Goal: Task Accomplishment & Management: Manage account settings

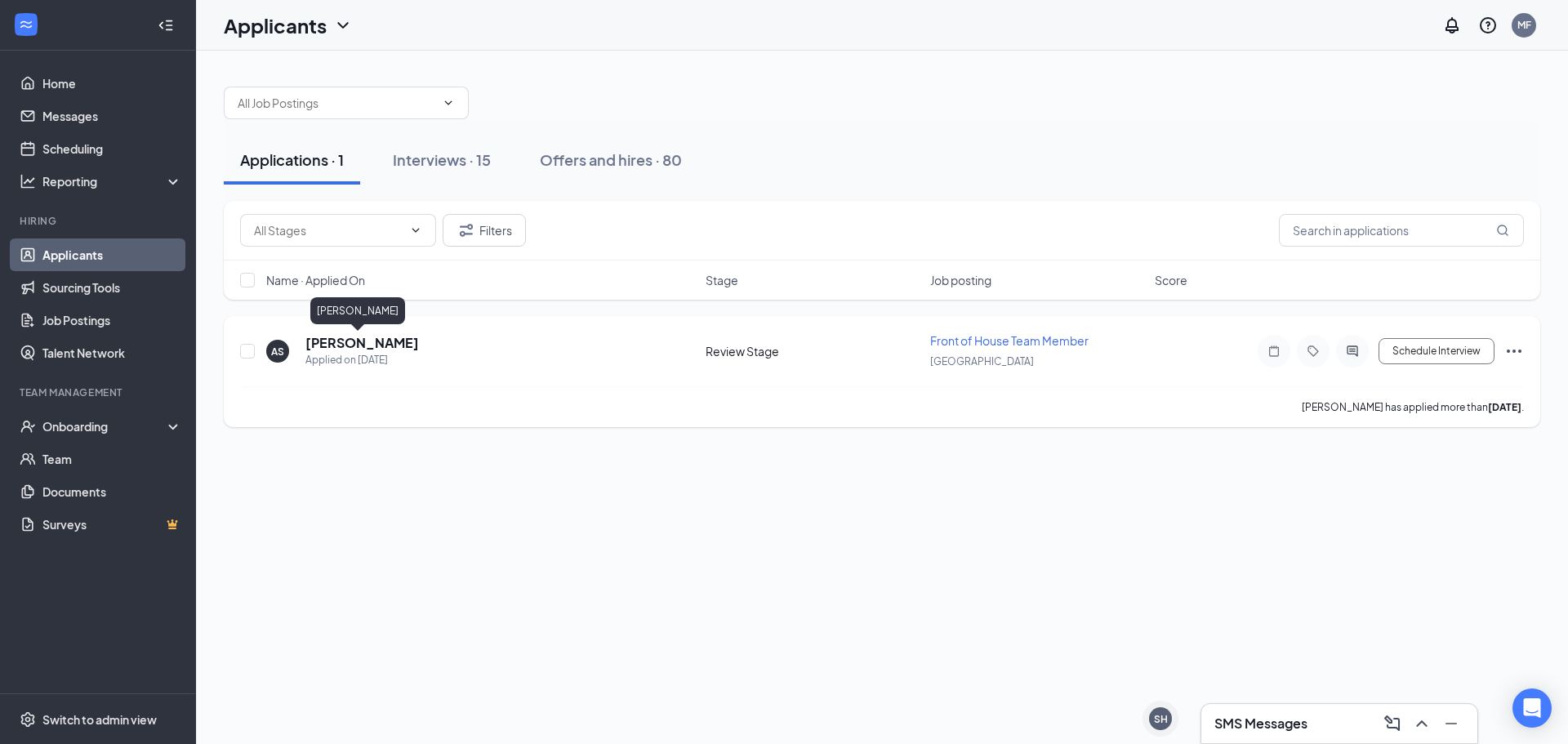
click at [327, 339] on h5 "[PERSON_NAME]" at bounding box center [361, 343] width 114 height 18
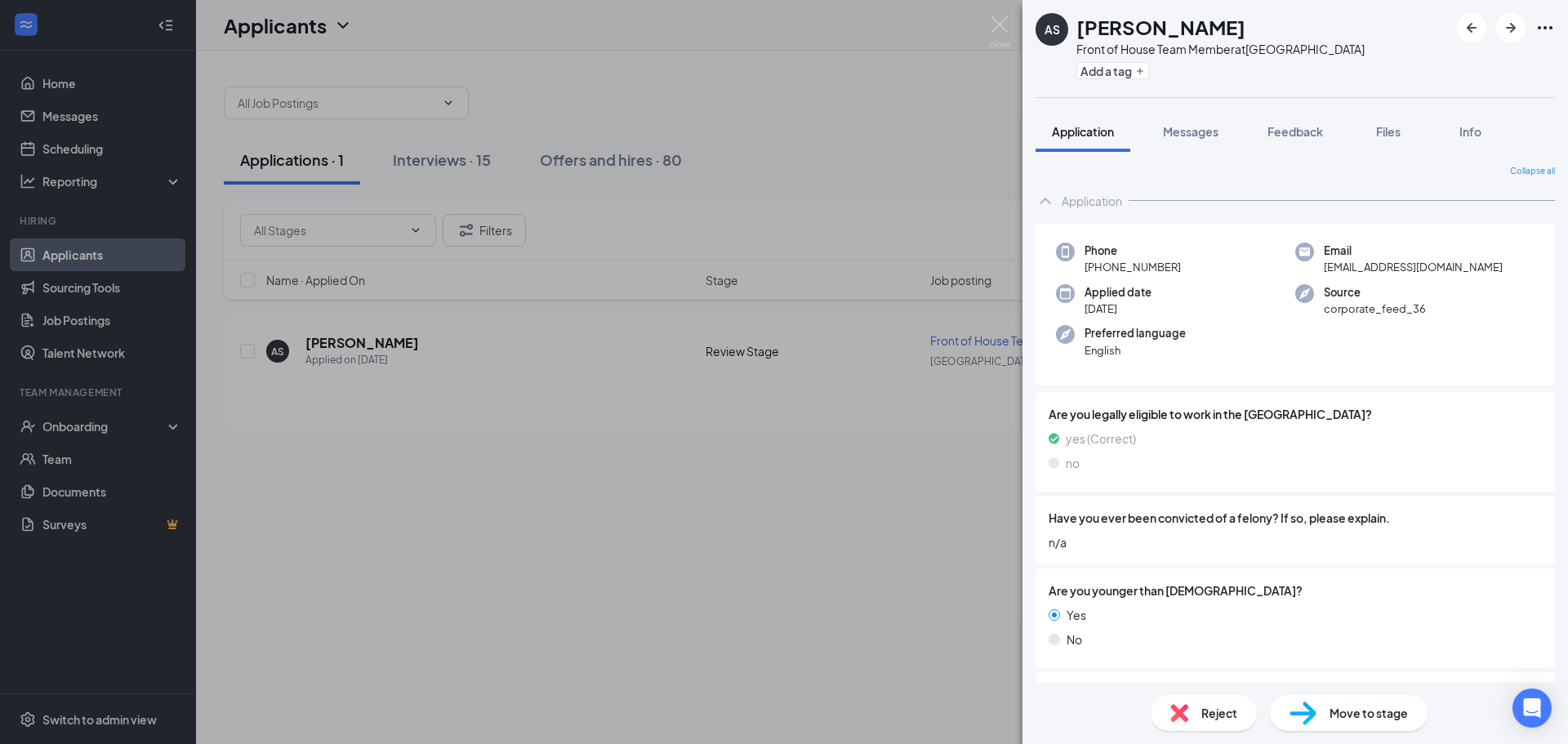
click at [1411, 353] on div "Phone [PHONE_NUMBER] Email [EMAIL_ADDRESS][DOMAIN_NAME] Applied date [DATE] Sou…" at bounding box center [1295, 305] width 520 height 162
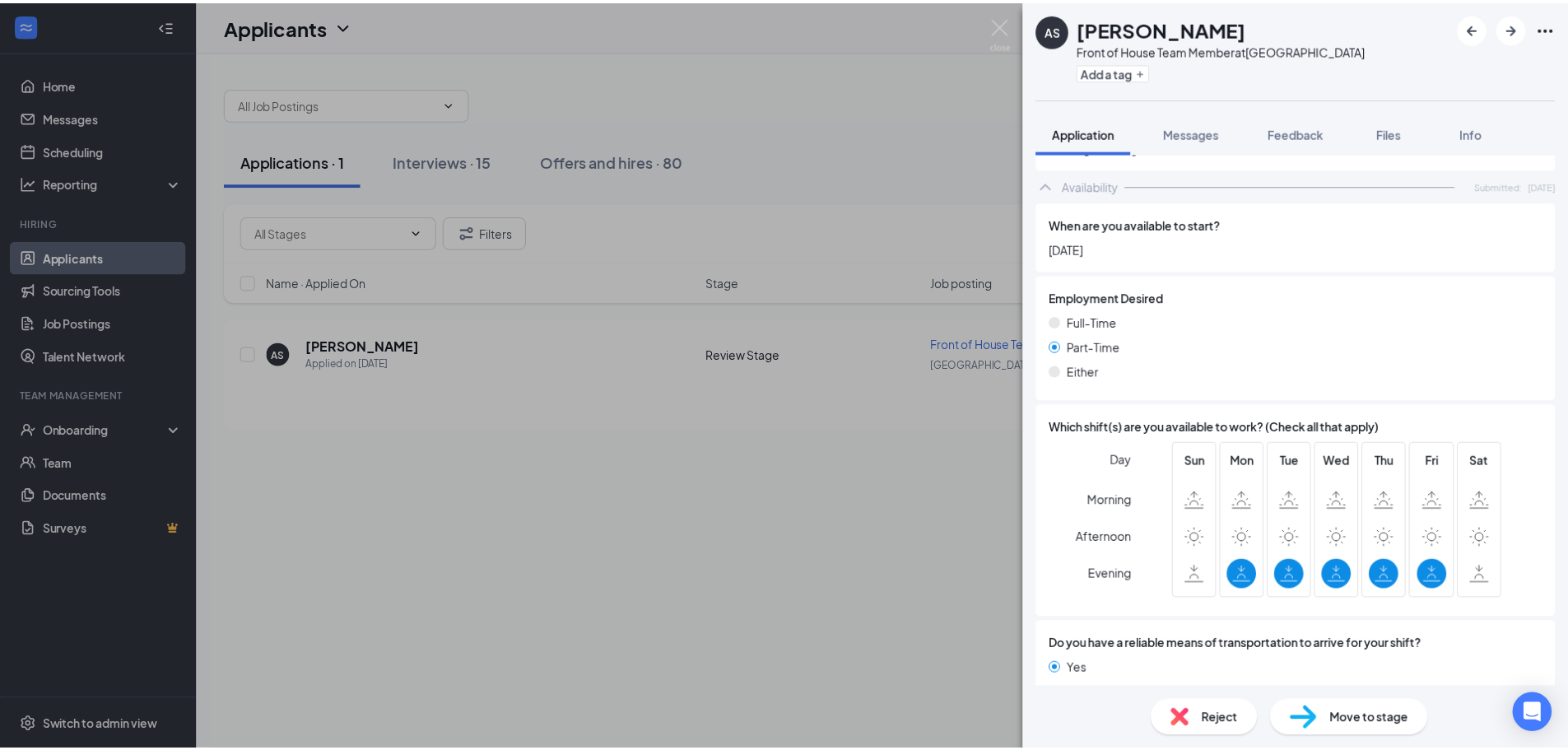
scroll to position [1008, 0]
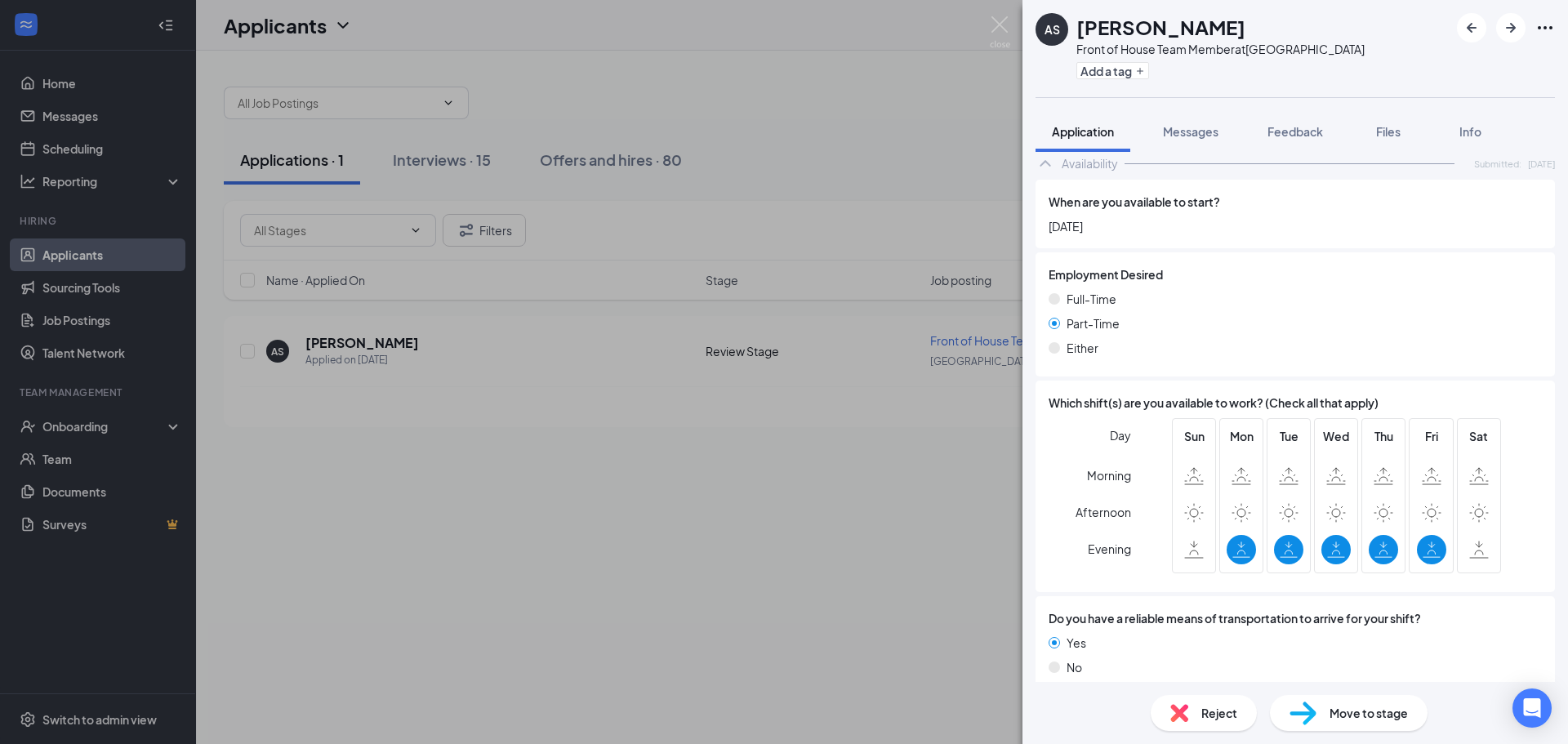
click at [1226, 724] on div "Reject" at bounding box center [1203, 712] width 106 height 36
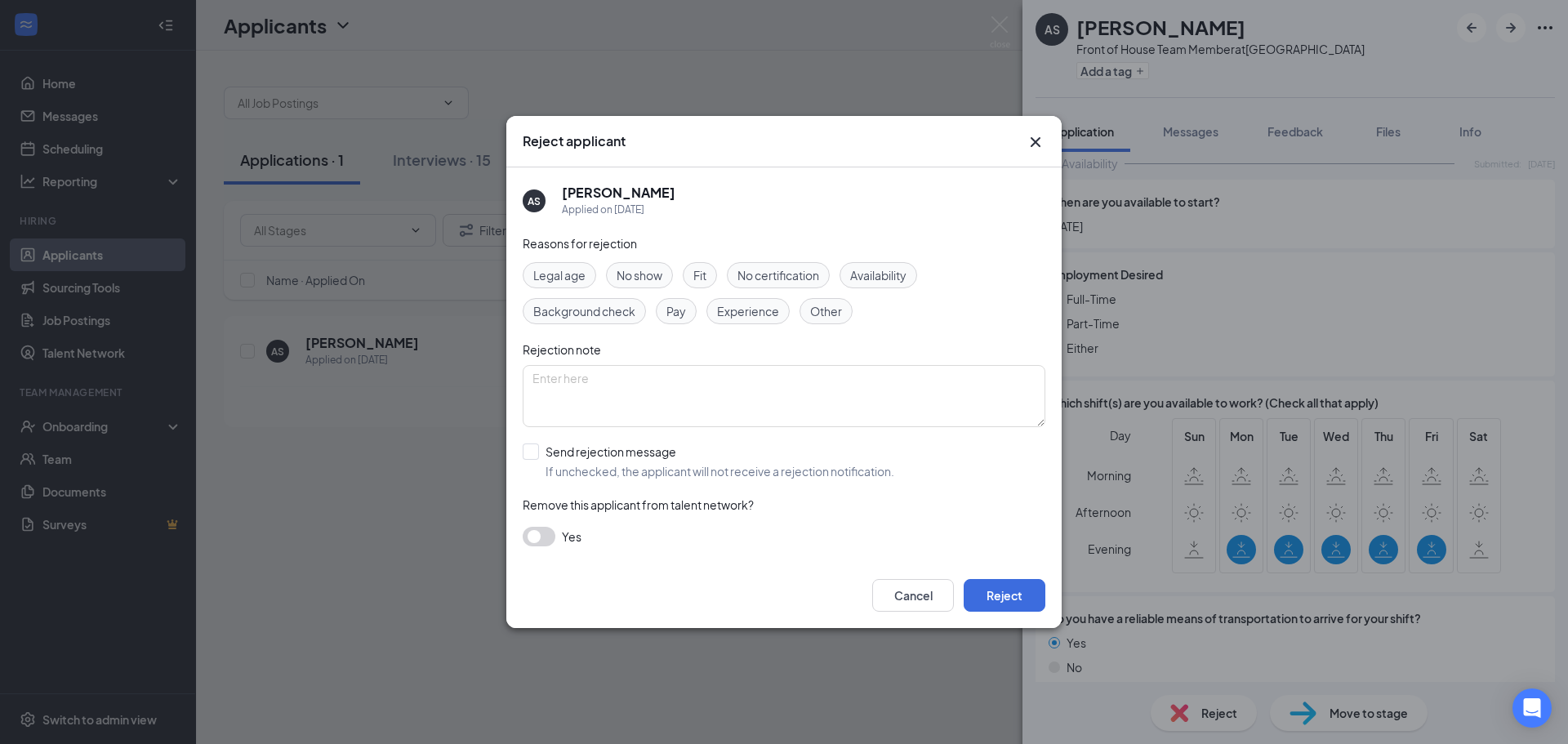
click at [878, 277] on span "Availability" at bounding box center [878, 275] width 56 height 18
click at [1023, 624] on div "Cancel Reject" at bounding box center [784, 595] width 555 height 65
click at [1024, 602] on button "Reject" at bounding box center [1005, 595] width 82 height 32
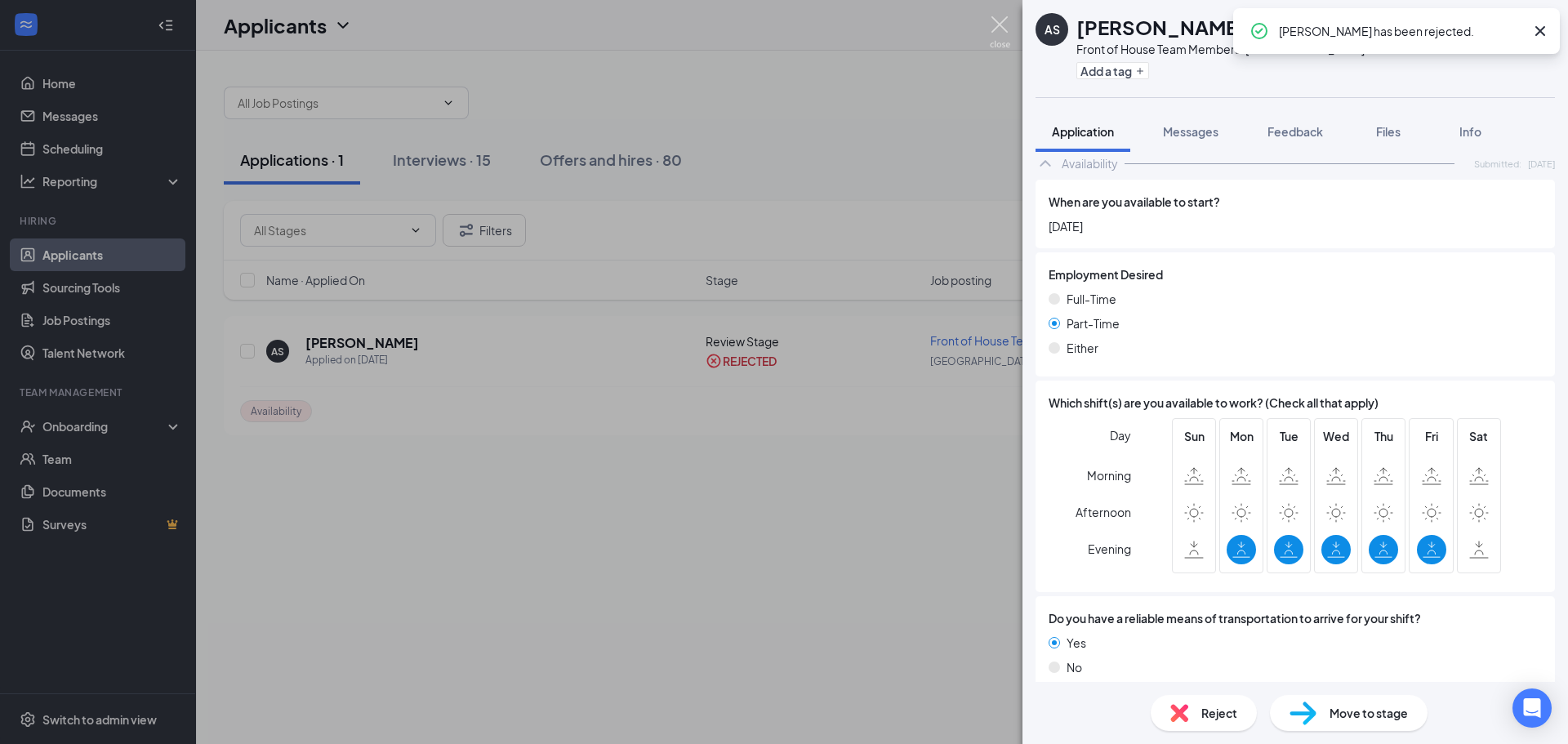
click at [1004, 43] on img at bounding box center [1000, 32] width 21 height 32
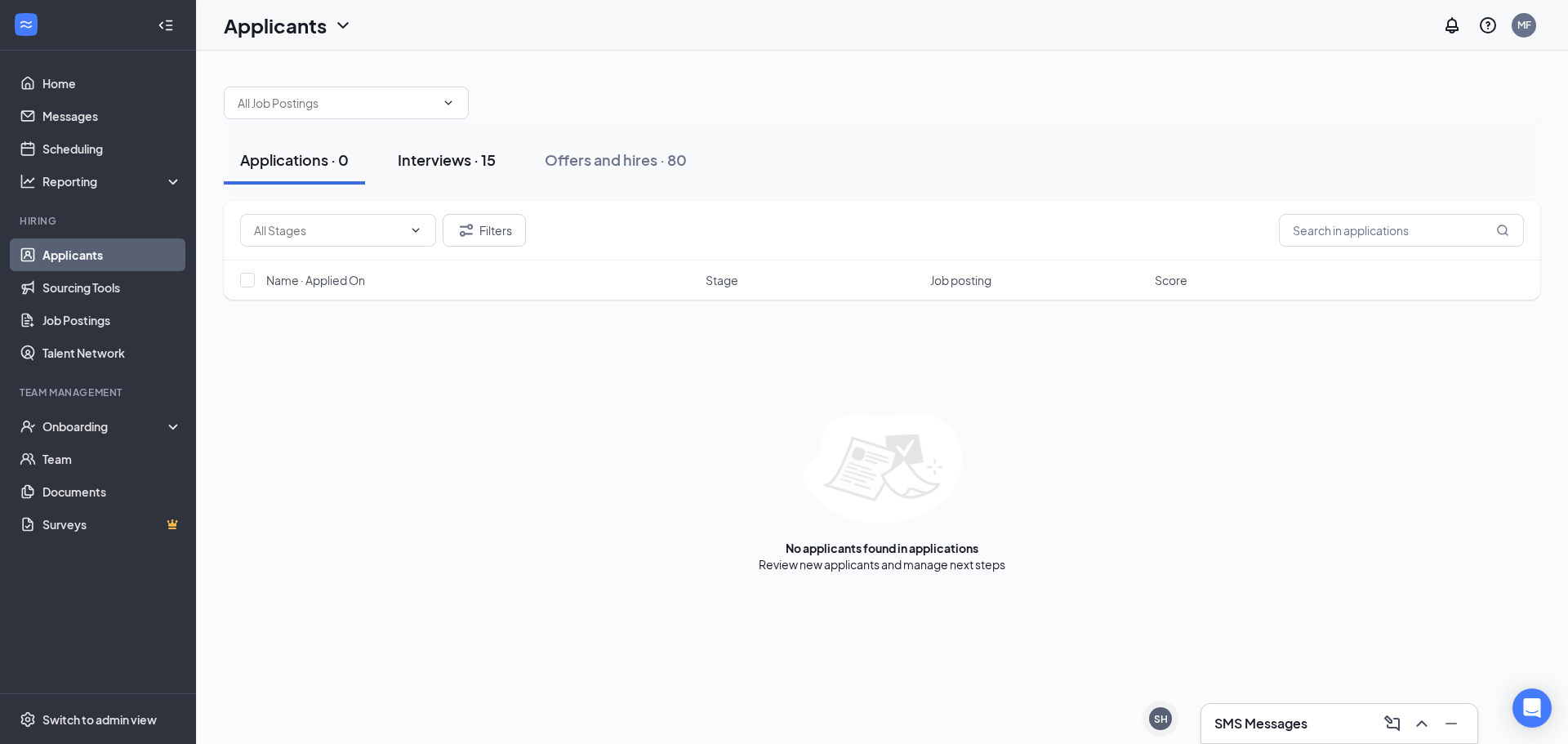
click at [483, 184] on button "Interviews · 15" at bounding box center [446, 160] width 131 height 49
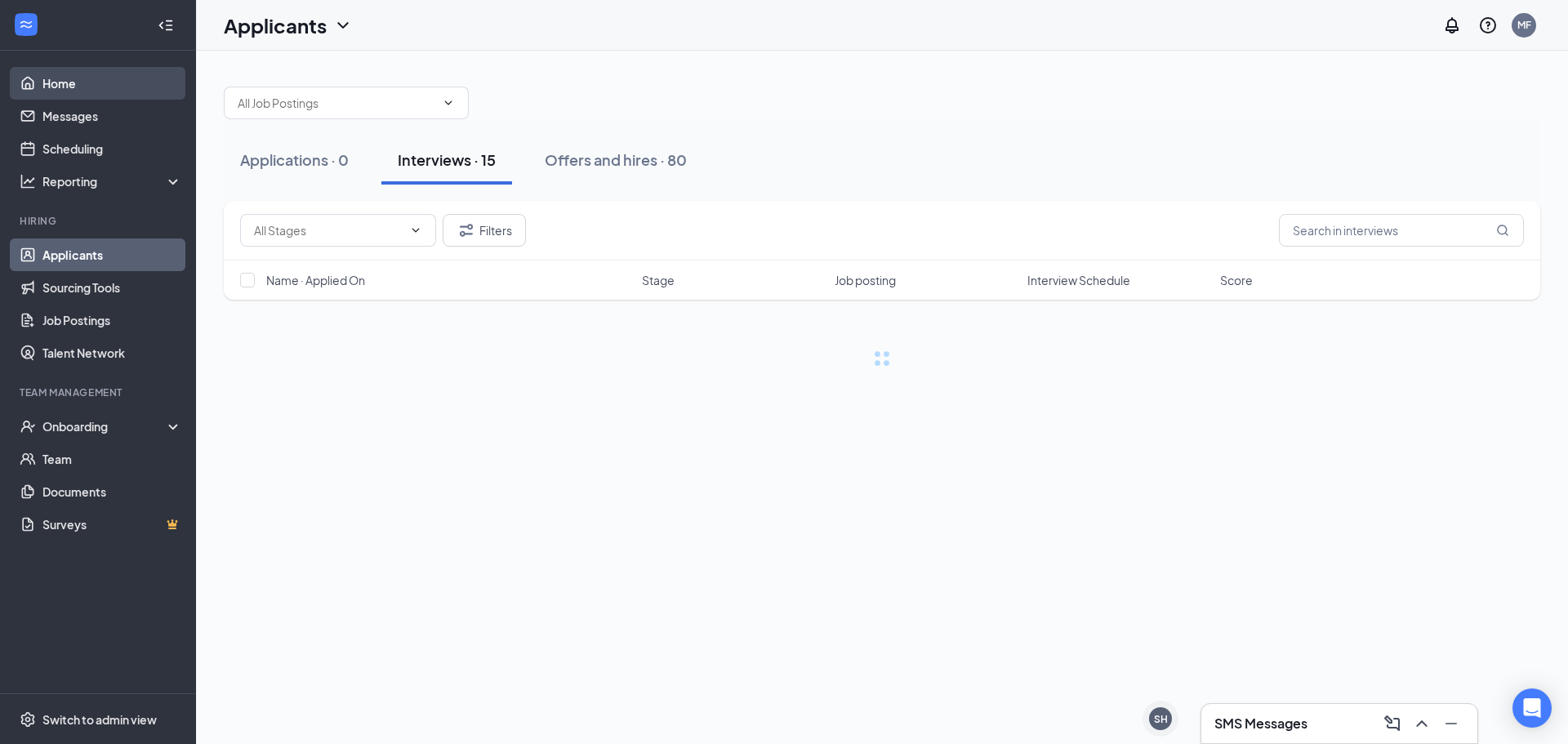
click at [76, 81] on link "Home" at bounding box center [112, 83] width 139 height 32
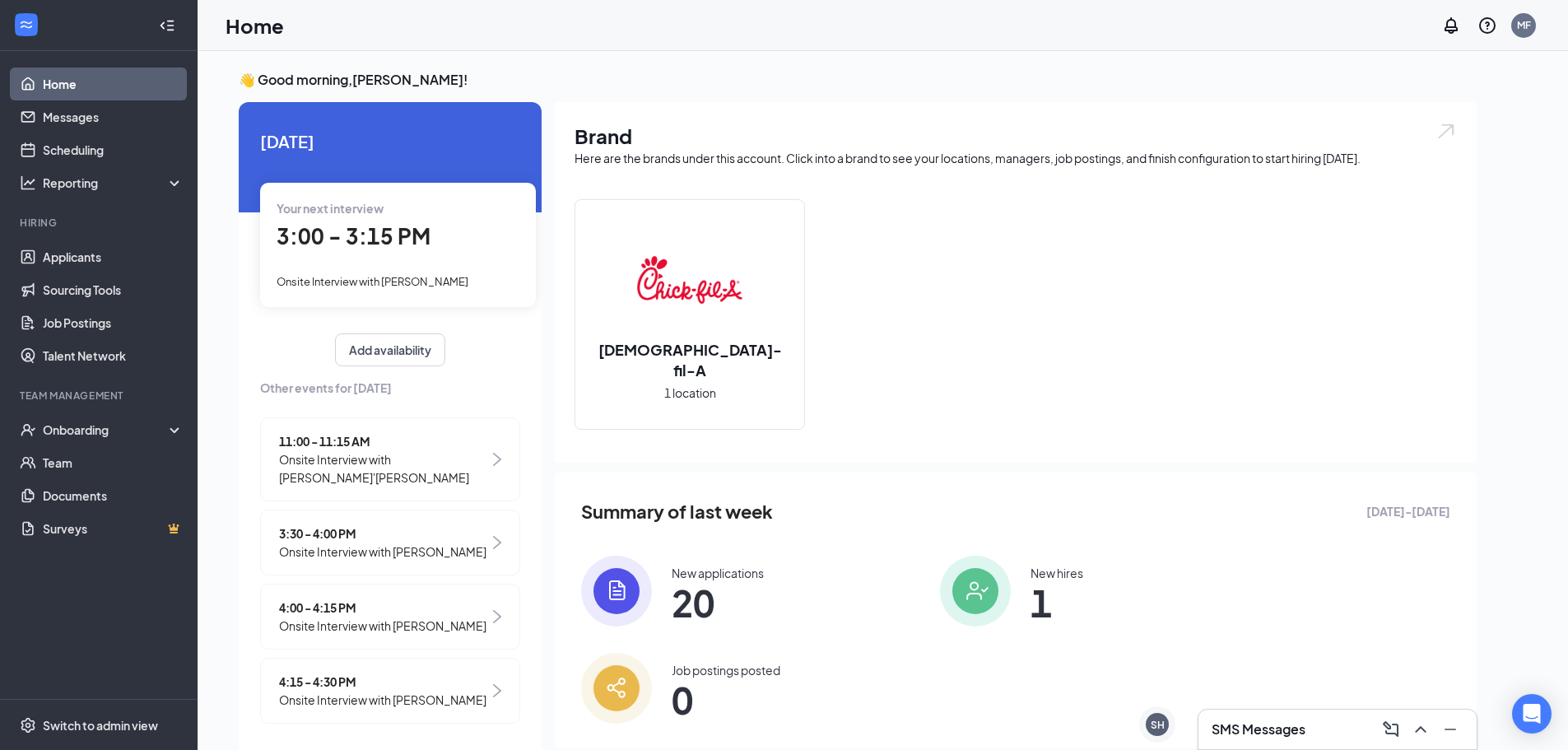
click at [415, 465] on span "Onsite Interview with [PERSON_NAME]'[PERSON_NAME]" at bounding box center [384, 468] width 210 height 36
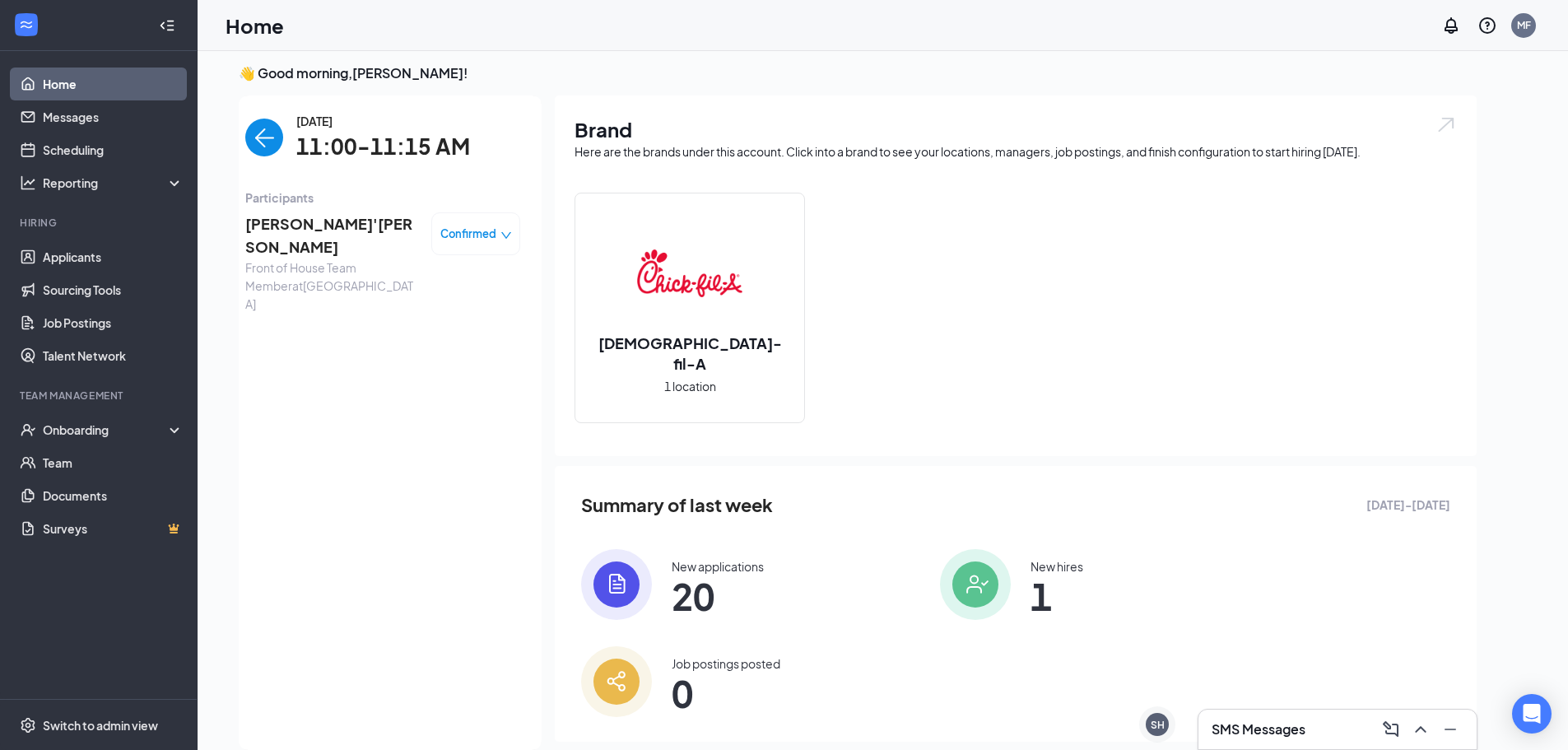
click at [456, 246] on div "Confirmed" at bounding box center [476, 234] width 89 height 43
click at [487, 236] on div "Confirmed" at bounding box center [476, 233] width 72 height 16
click at [450, 339] on span "Mark as no-show" at bounding box center [419, 336] width 91 height 18
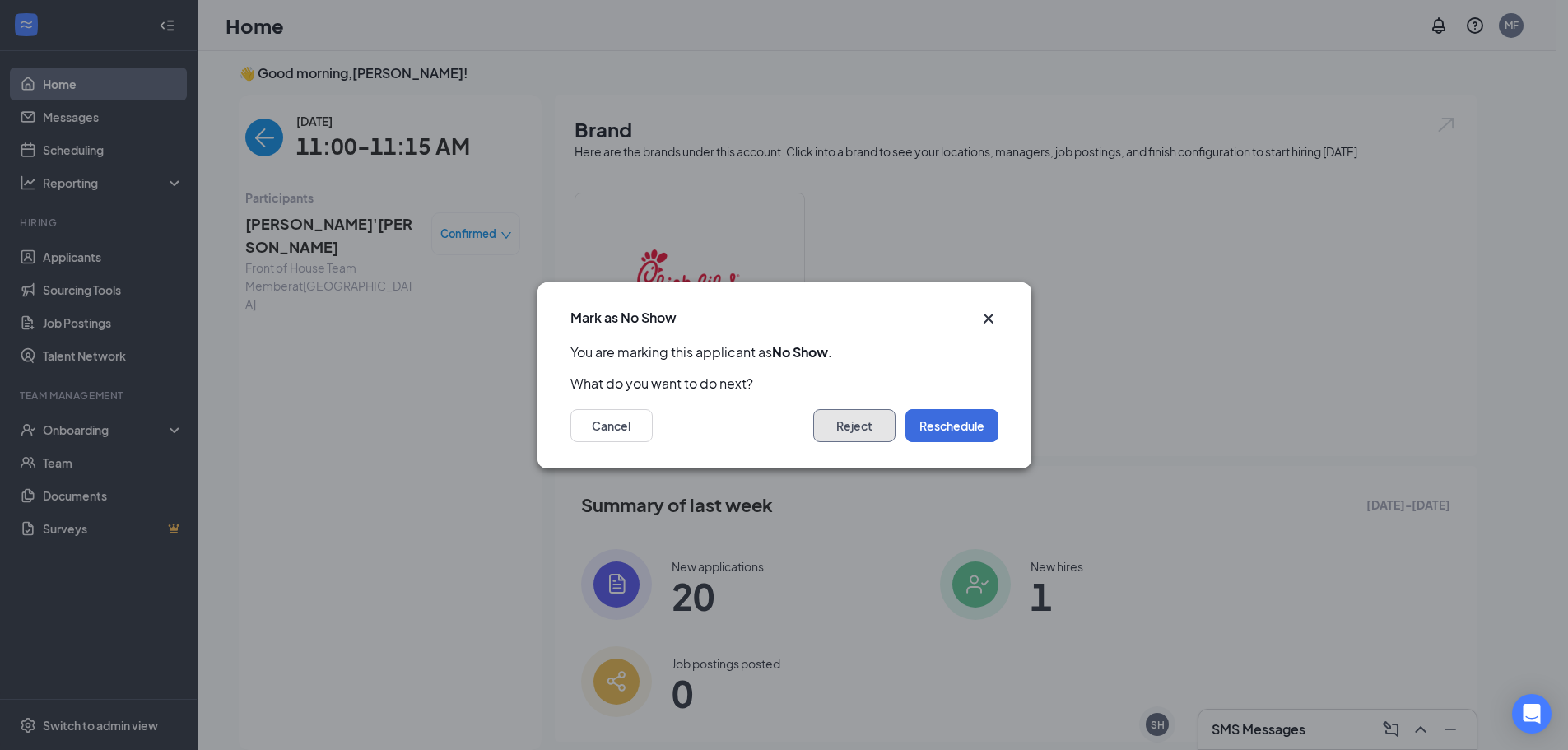
click at [872, 425] on button "Reject" at bounding box center [855, 425] width 83 height 33
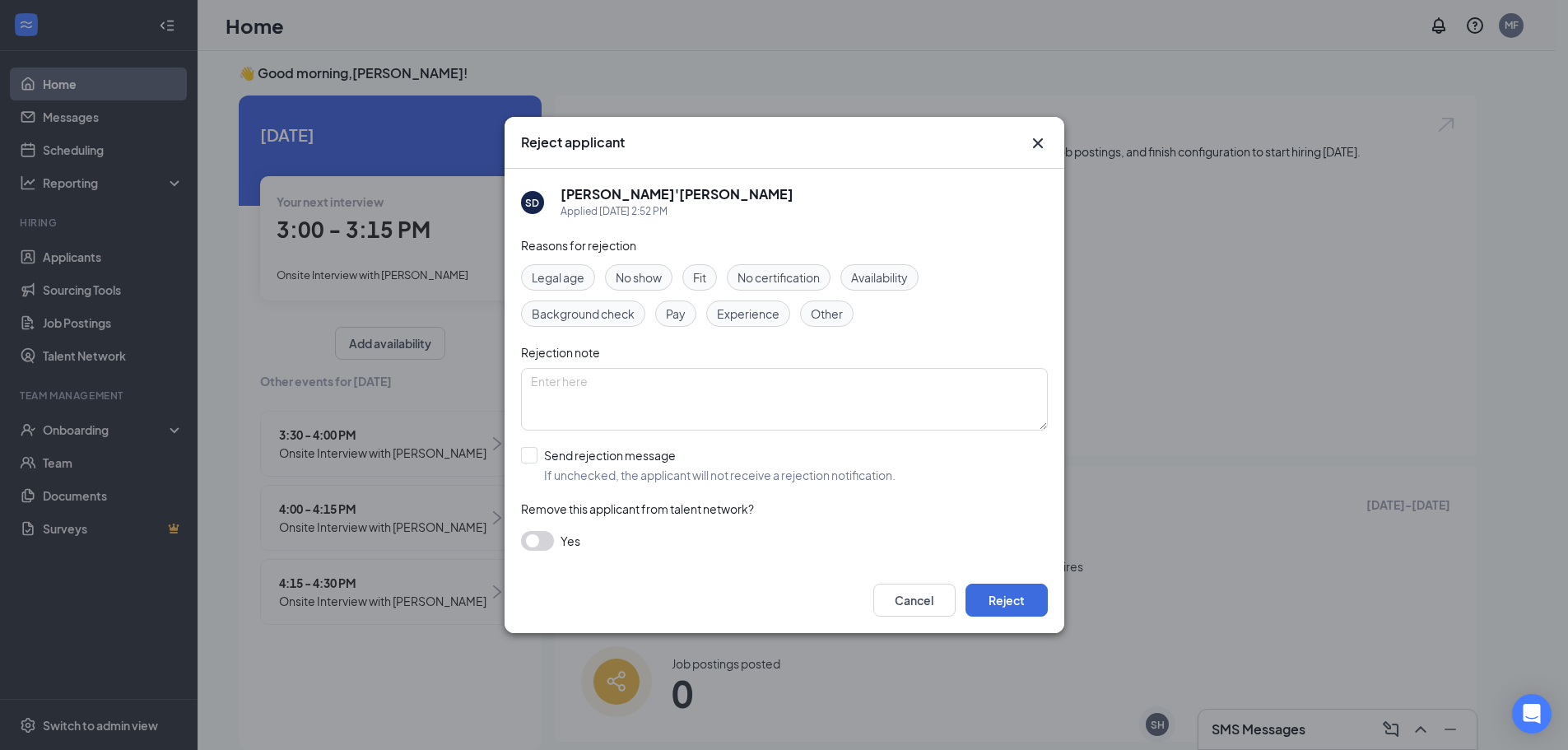
click at [656, 288] on div "No show" at bounding box center [638, 277] width 67 height 27
click at [1044, 604] on button "Reject" at bounding box center [1007, 600] width 83 height 33
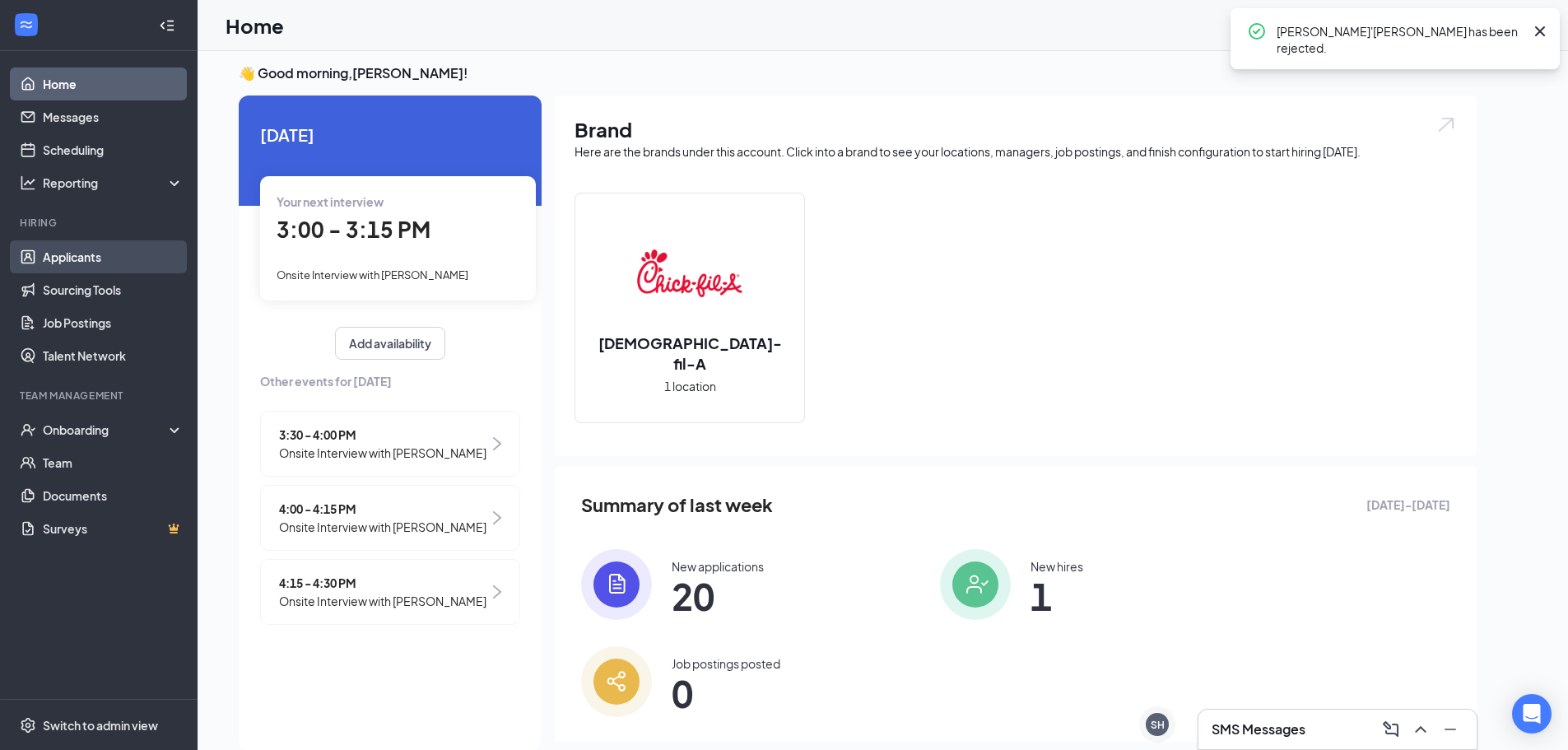
click at [115, 259] on link "Applicants" at bounding box center [113, 257] width 140 height 33
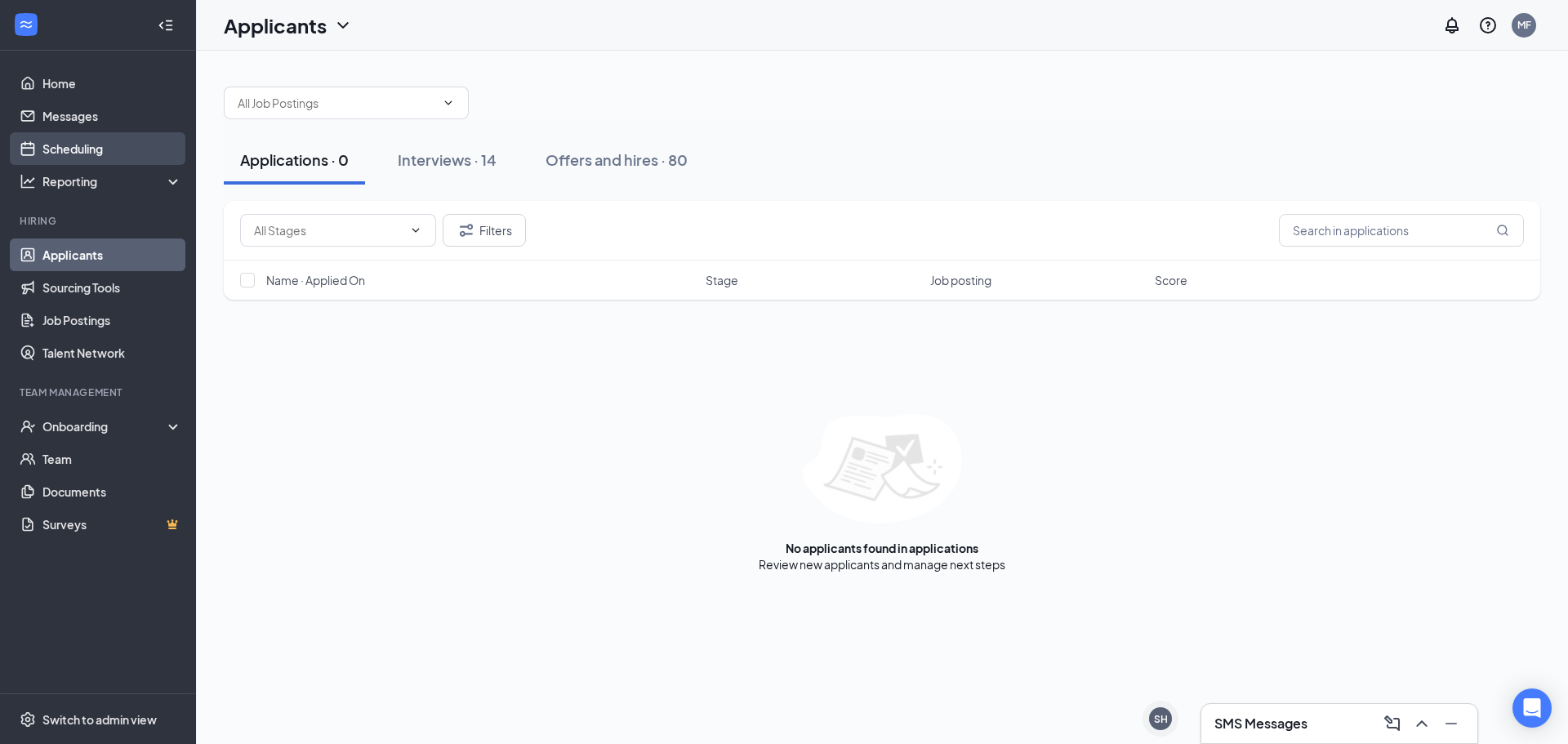
click at [141, 146] on link "Scheduling" at bounding box center [112, 149] width 139 height 32
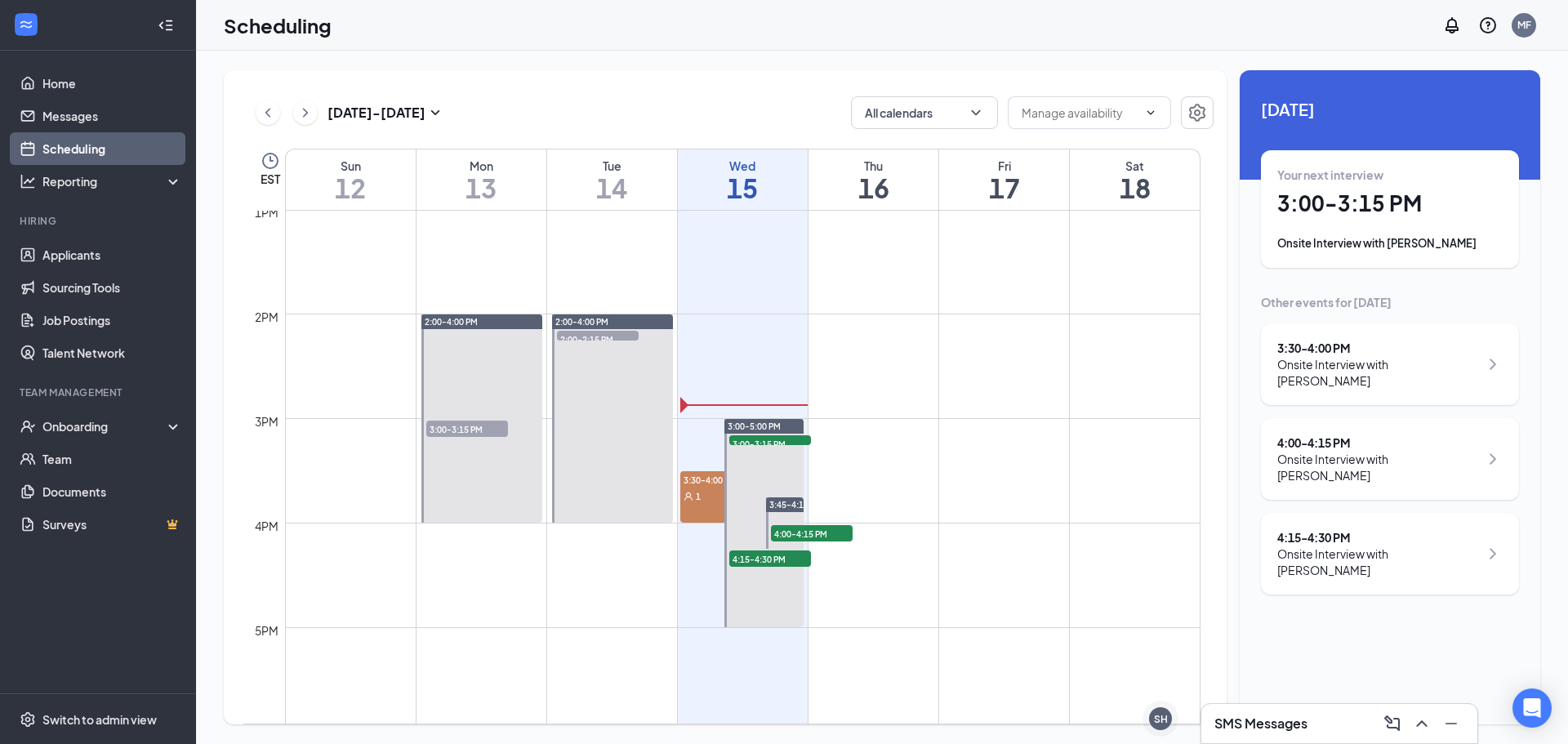
scroll to position [1456, 0]
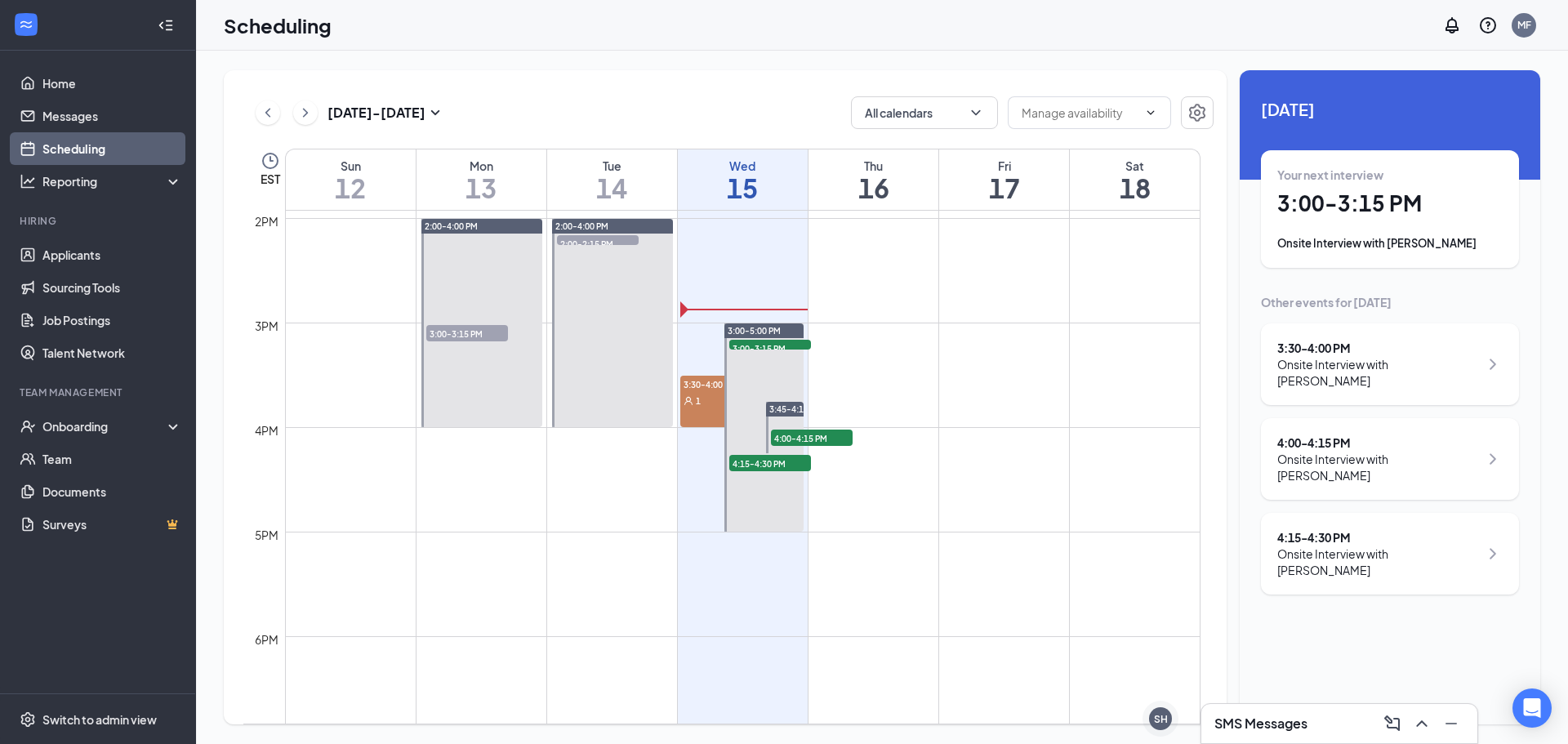
click at [690, 395] on icon "User" at bounding box center [688, 400] width 9 height 9
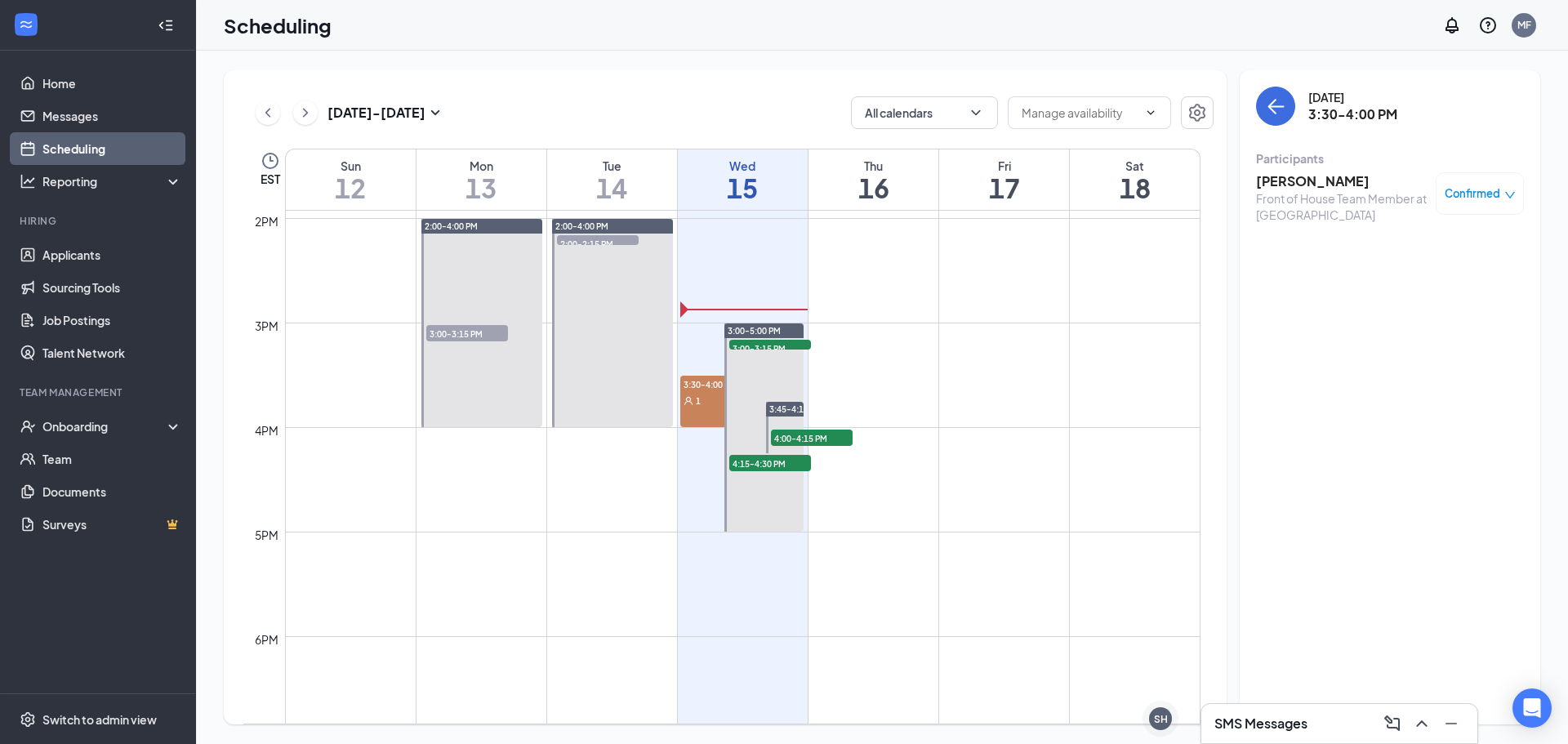
click at [698, 398] on span "1" at bounding box center [698, 400] width 5 height 11
click at [1275, 107] on icon "ArrowLeft" at bounding box center [1277, 107] width 15 height 2
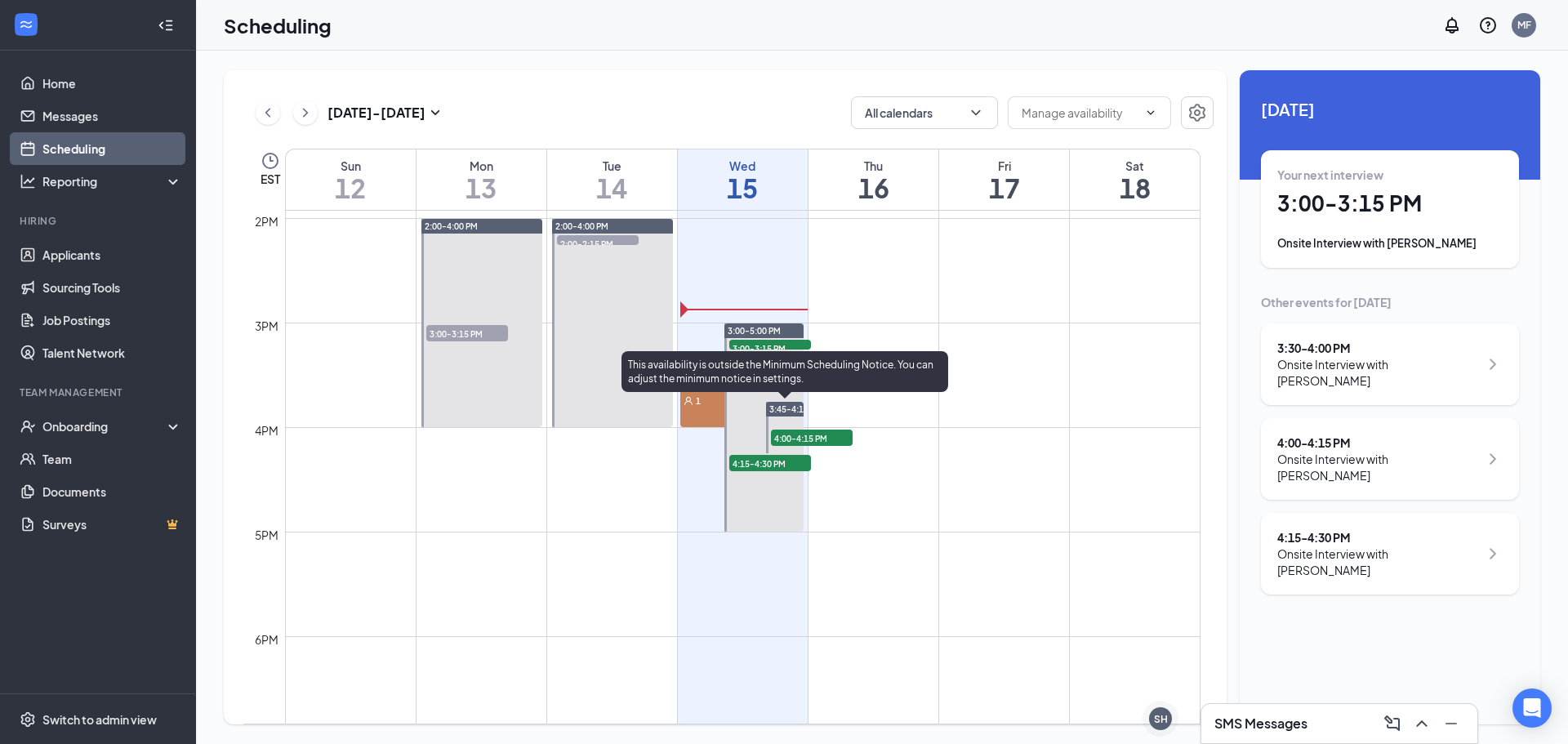
click at [782, 410] on span "3:45-4:15 PM" at bounding box center [796, 408] width 53 height 11
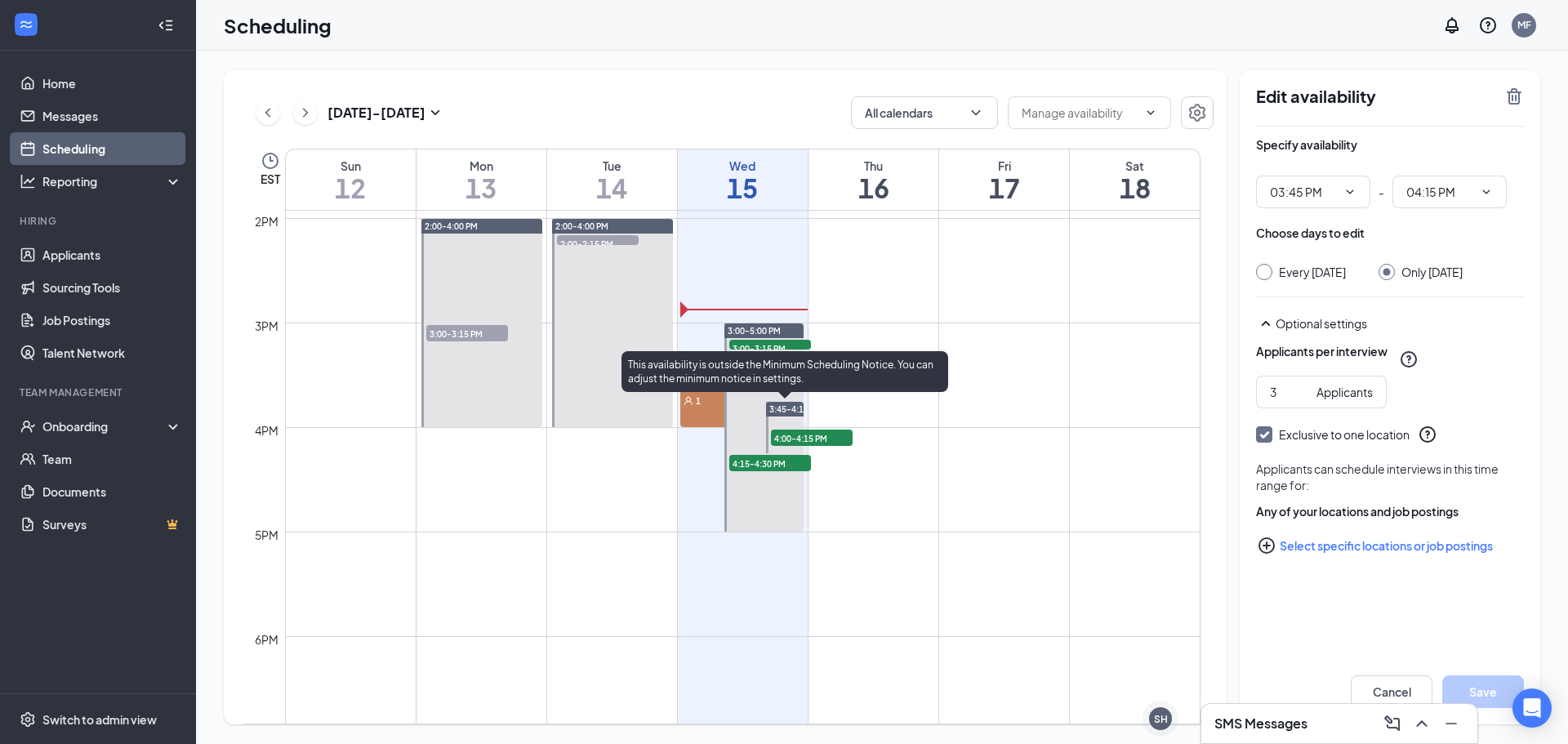
click at [796, 430] on span "4:00-4:15 PM" at bounding box center [812, 437] width 82 height 16
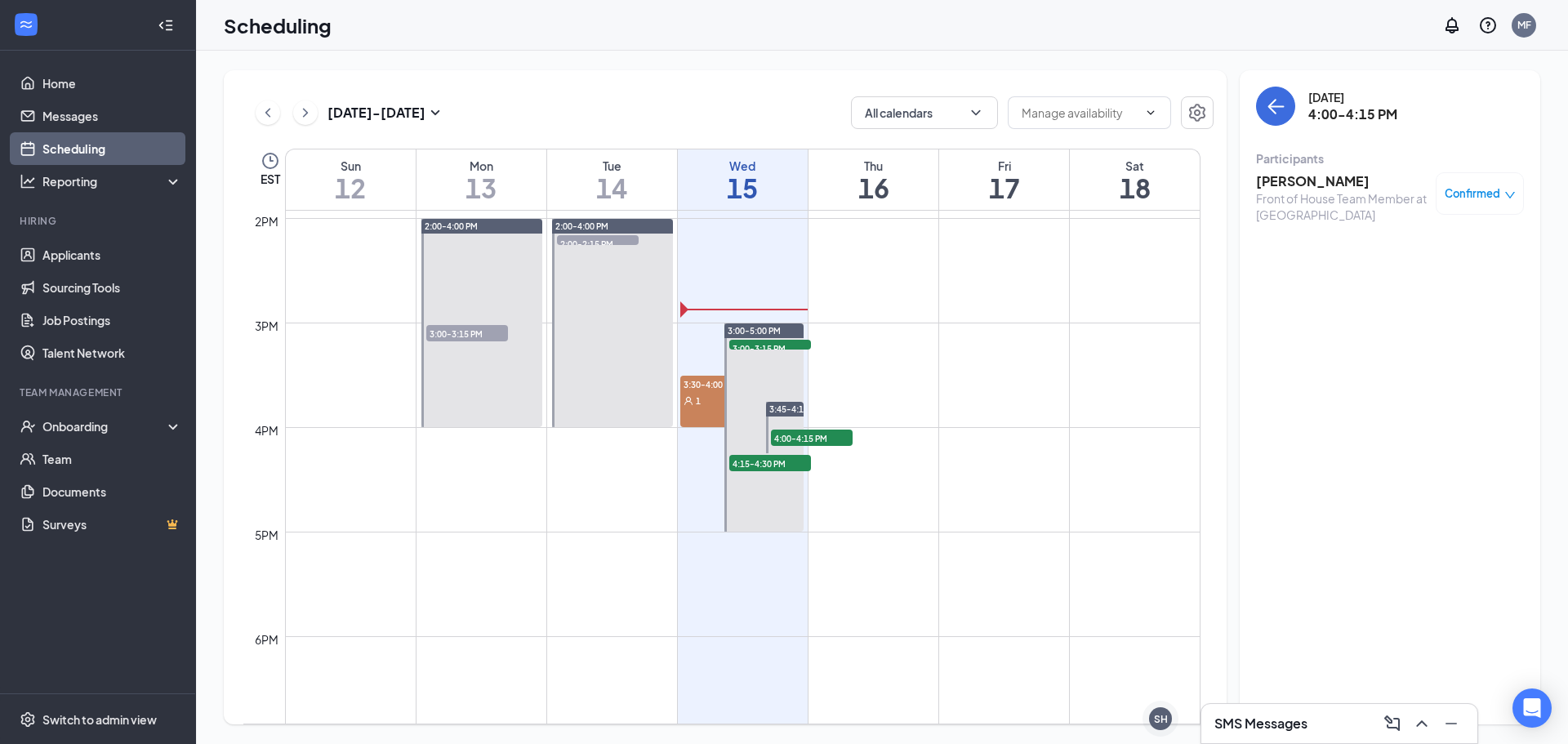
click at [834, 450] on td at bounding box center [742, 440] width 915 height 26
click at [1277, 132] on div "[DATE] 4:00-4:15 PM Participants [PERSON_NAME] Front of House Team Member at [G…" at bounding box center [1389, 159] width 267 height 146
click at [1278, 92] on button "back-button" at bounding box center [1276, 106] width 39 height 39
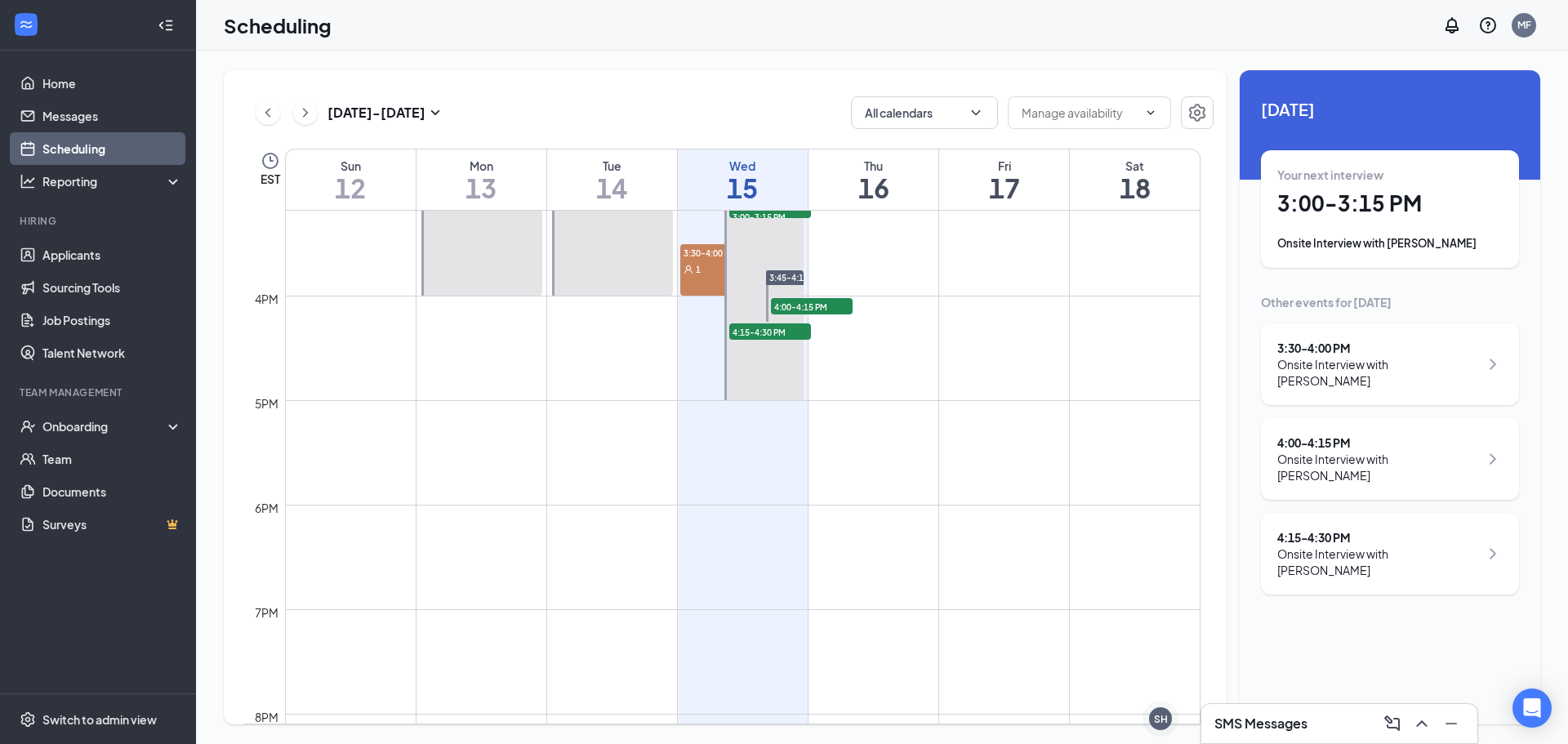
scroll to position [1505, 0]
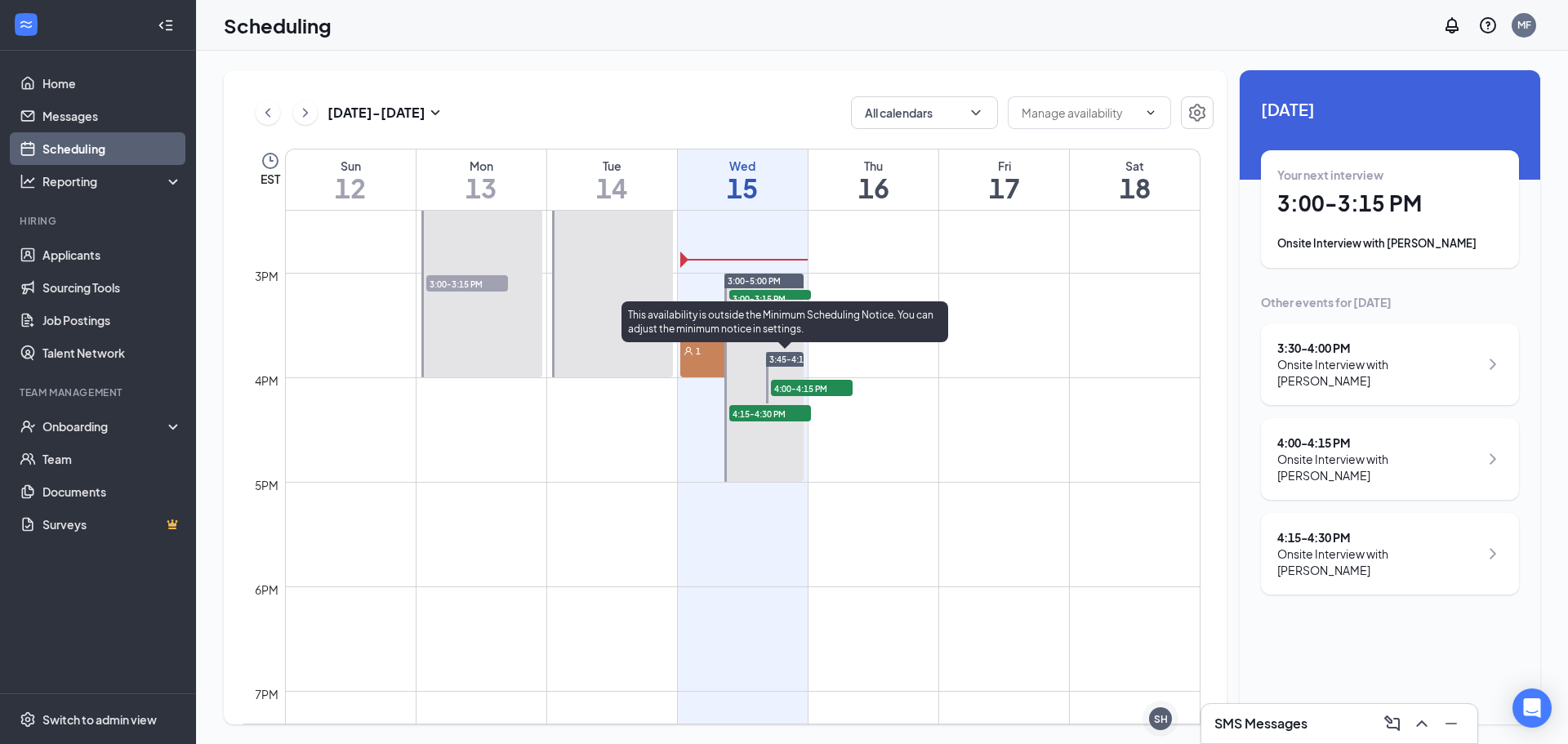
click at [788, 356] on span "3:45-4:15 PM" at bounding box center [796, 359] width 53 height 11
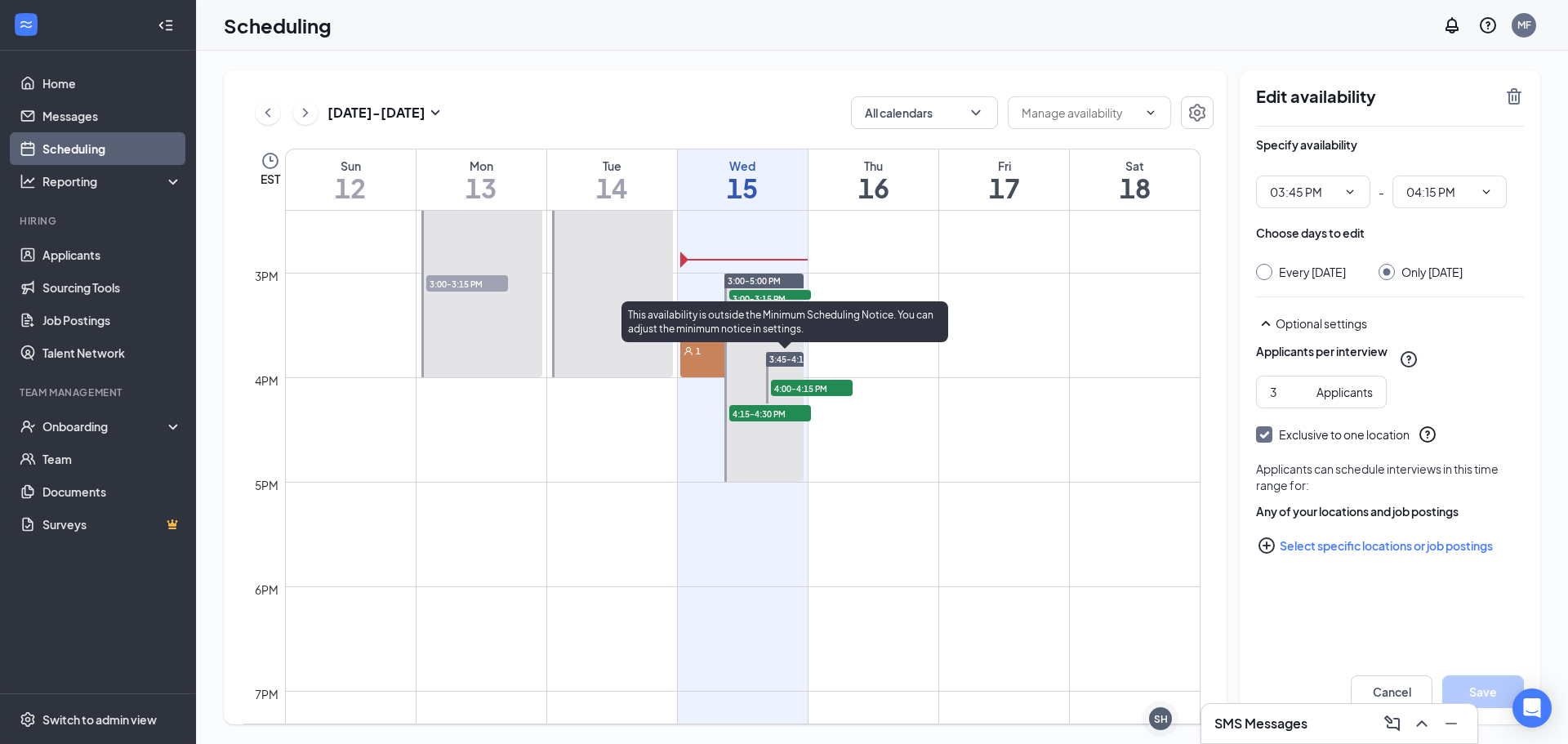
click at [787, 357] on span "3:45-4:15 PM" at bounding box center [796, 359] width 53 height 11
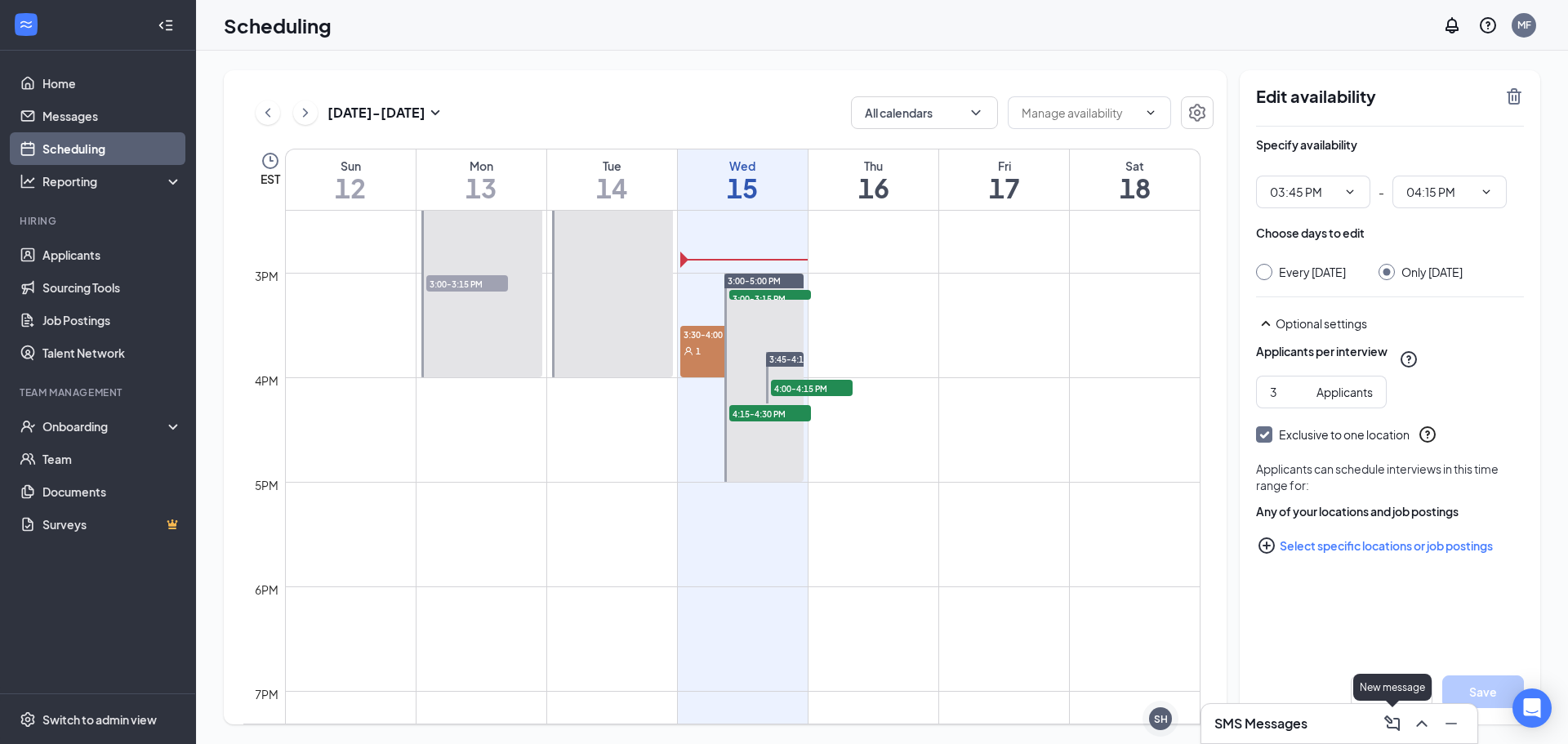
click at [1375, 688] on div "New message" at bounding box center [1392, 687] width 79 height 27
click at [1399, 685] on button "Cancel" at bounding box center [1392, 691] width 82 height 32
